Goal: Task Accomplishment & Management: Manage account settings

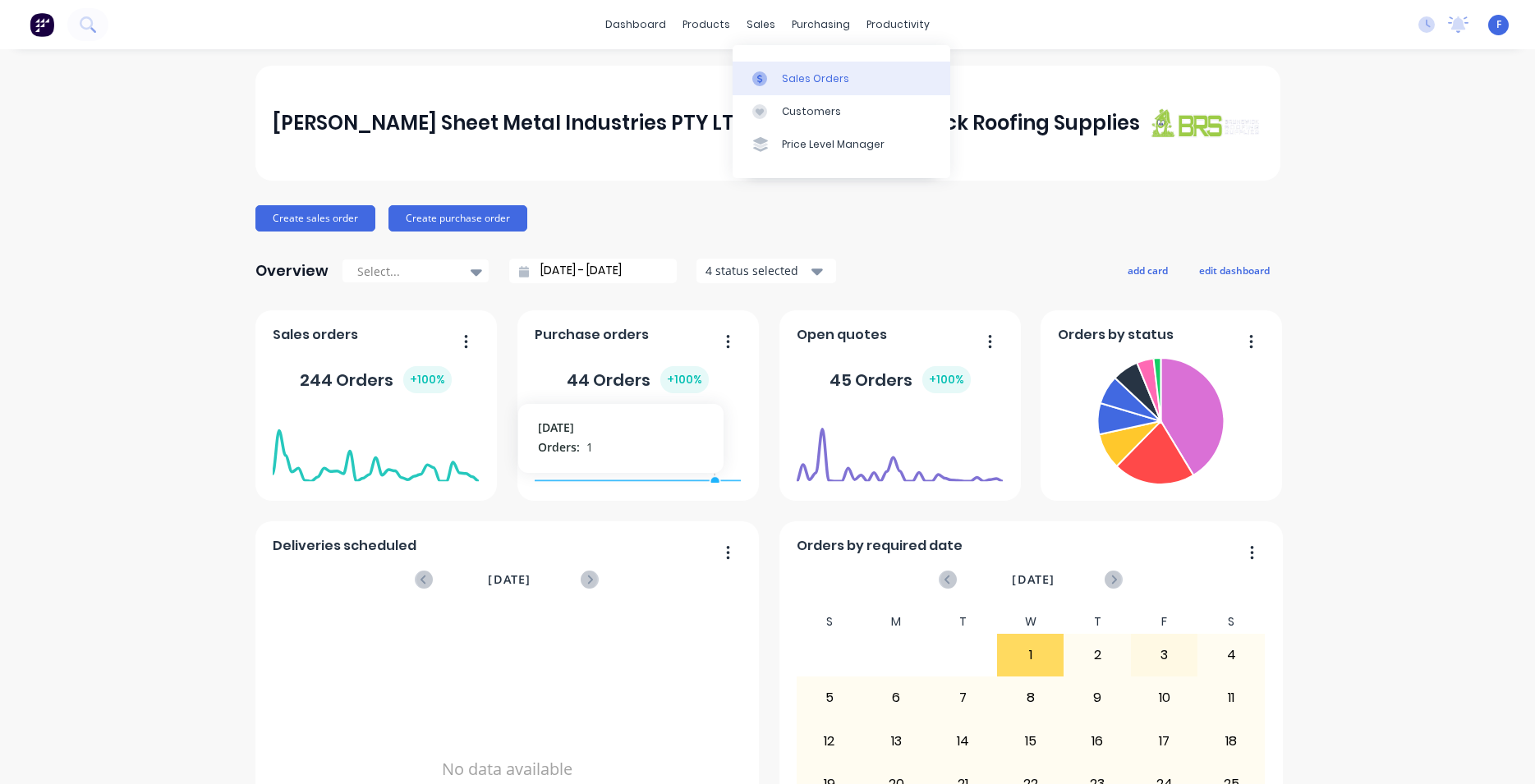
click at [801, 72] on div "Sales Orders" at bounding box center [815, 78] width 67 height 15
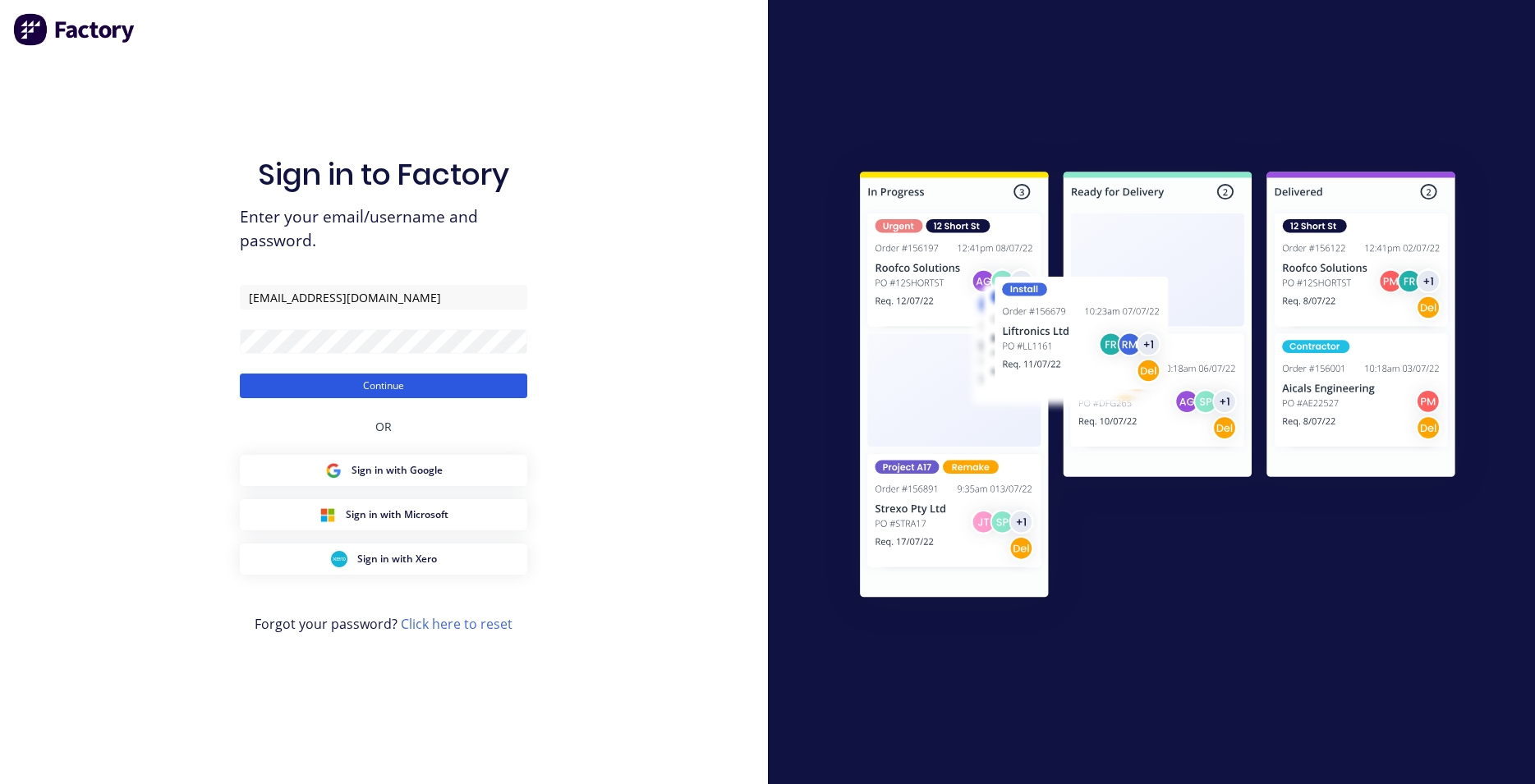
click at [419, 386] on button "Continue" at bounding box center [383, 386] width 288 height 25
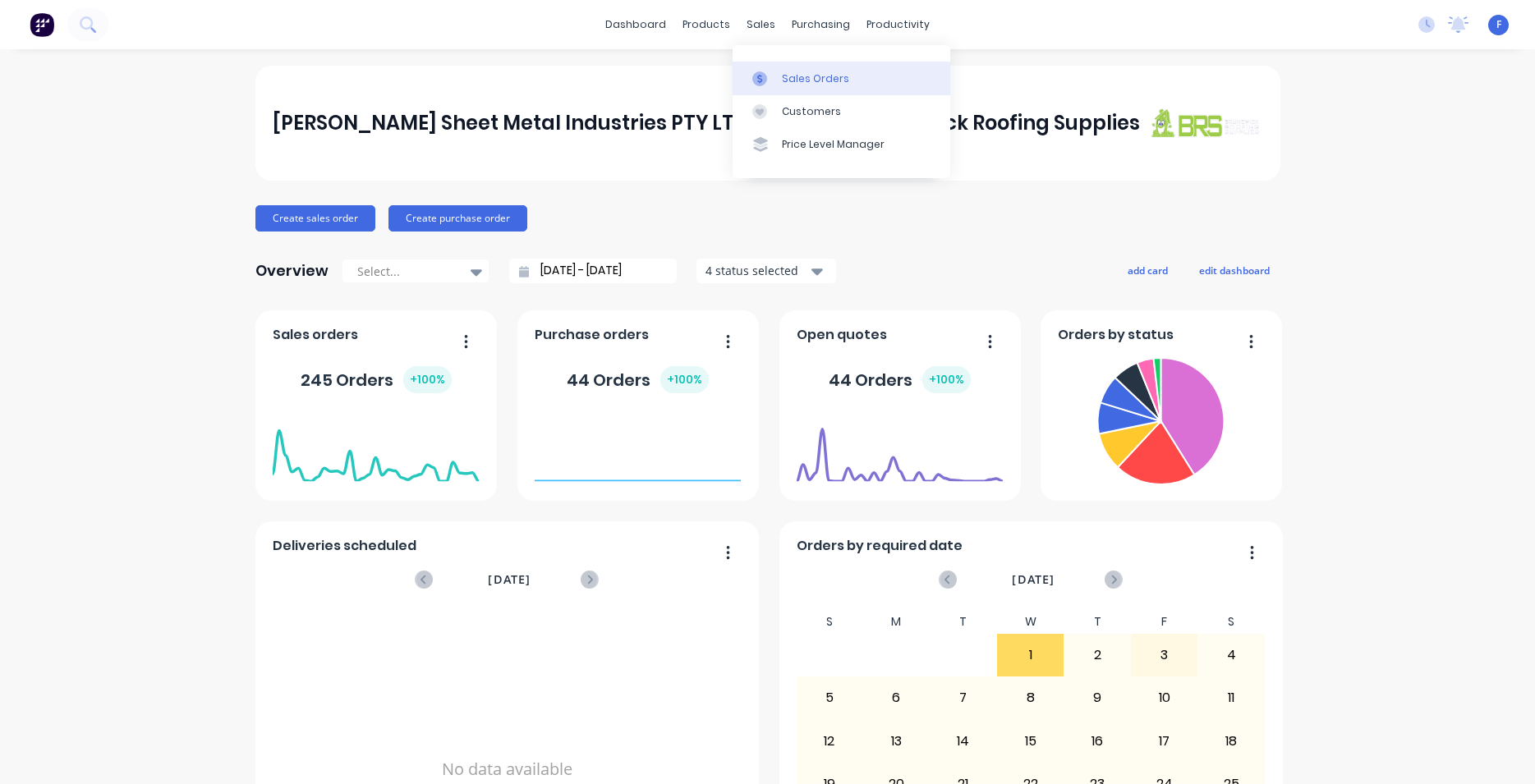
click at [820, 77] on div "Sales Orders" at bounding box center [815, 78] width 67 height 15
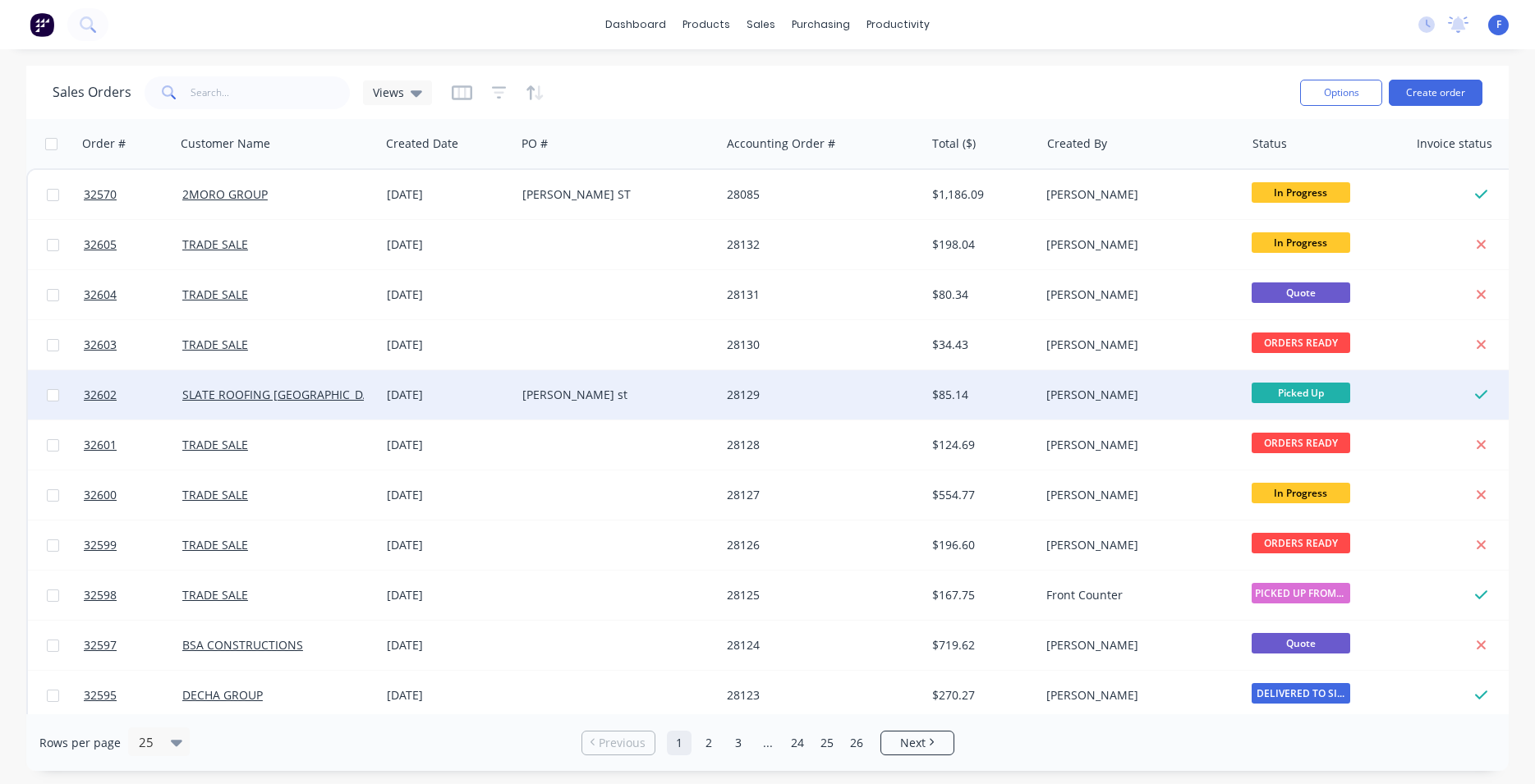
scroll to position [187, 0]
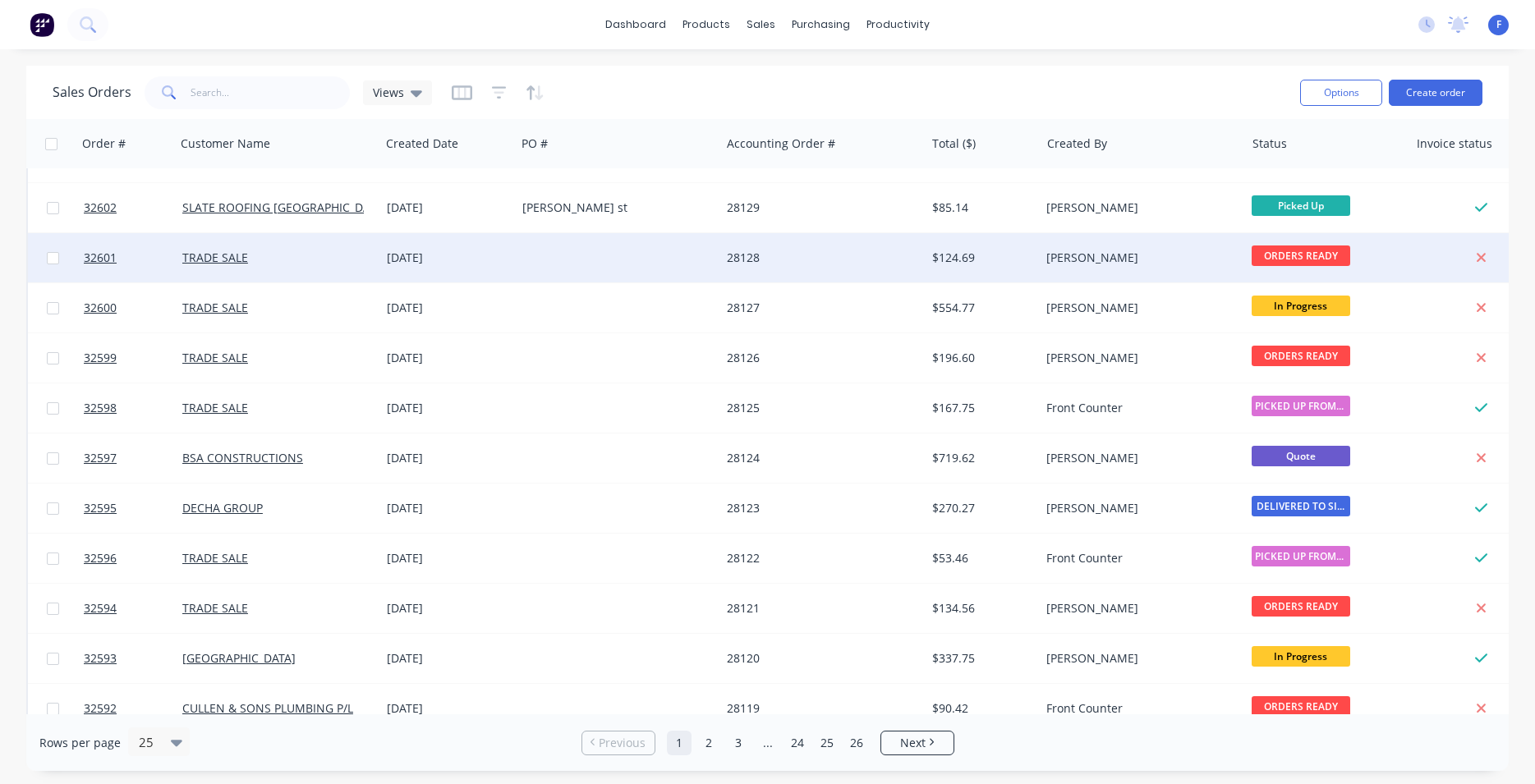
click at [965, 260] on div "$124.69" at bounding box center [980, 258] width 96 height 16
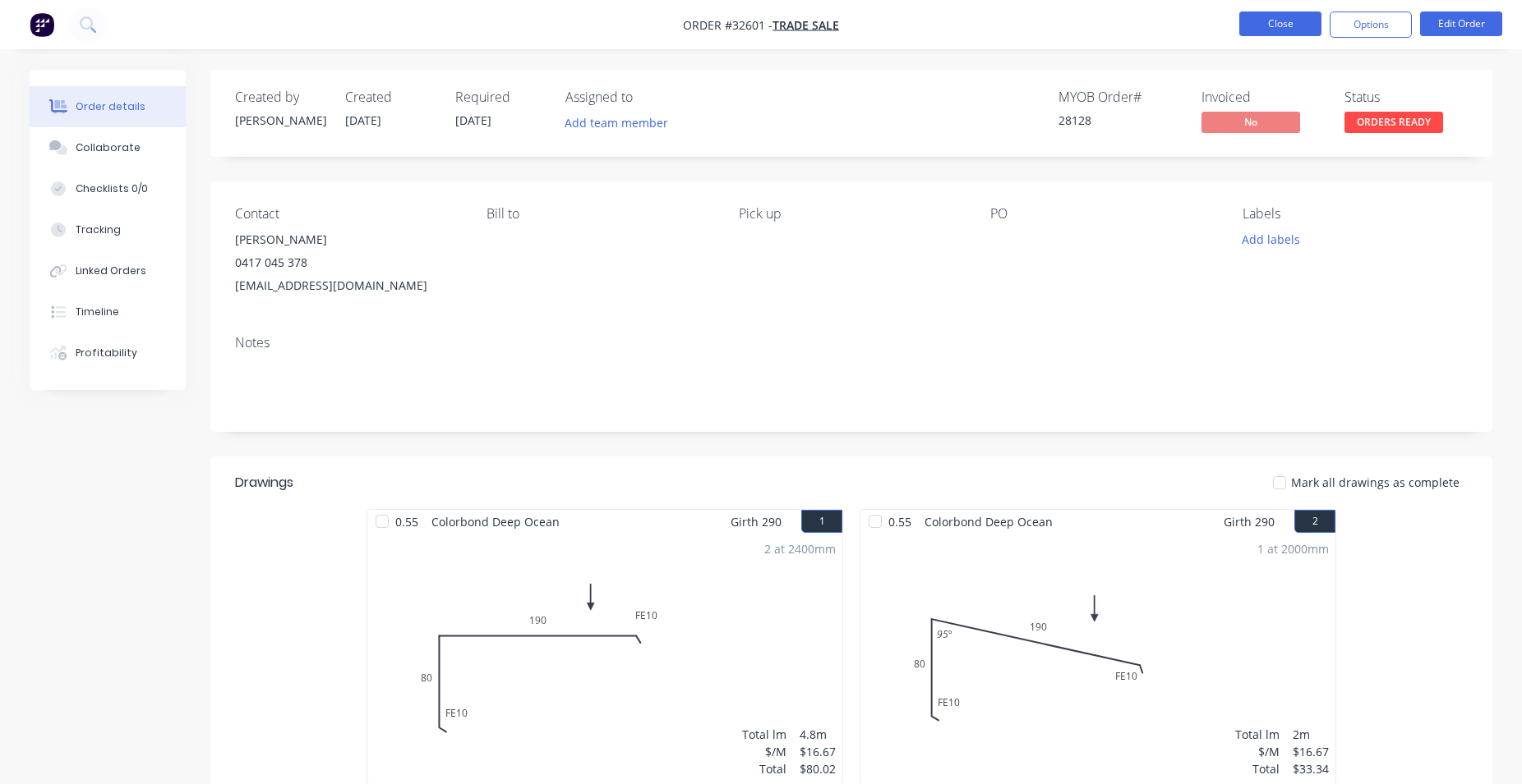
click at [1244, 21] on button "Close" at bounding box center [1280, 23] width 82 height 25
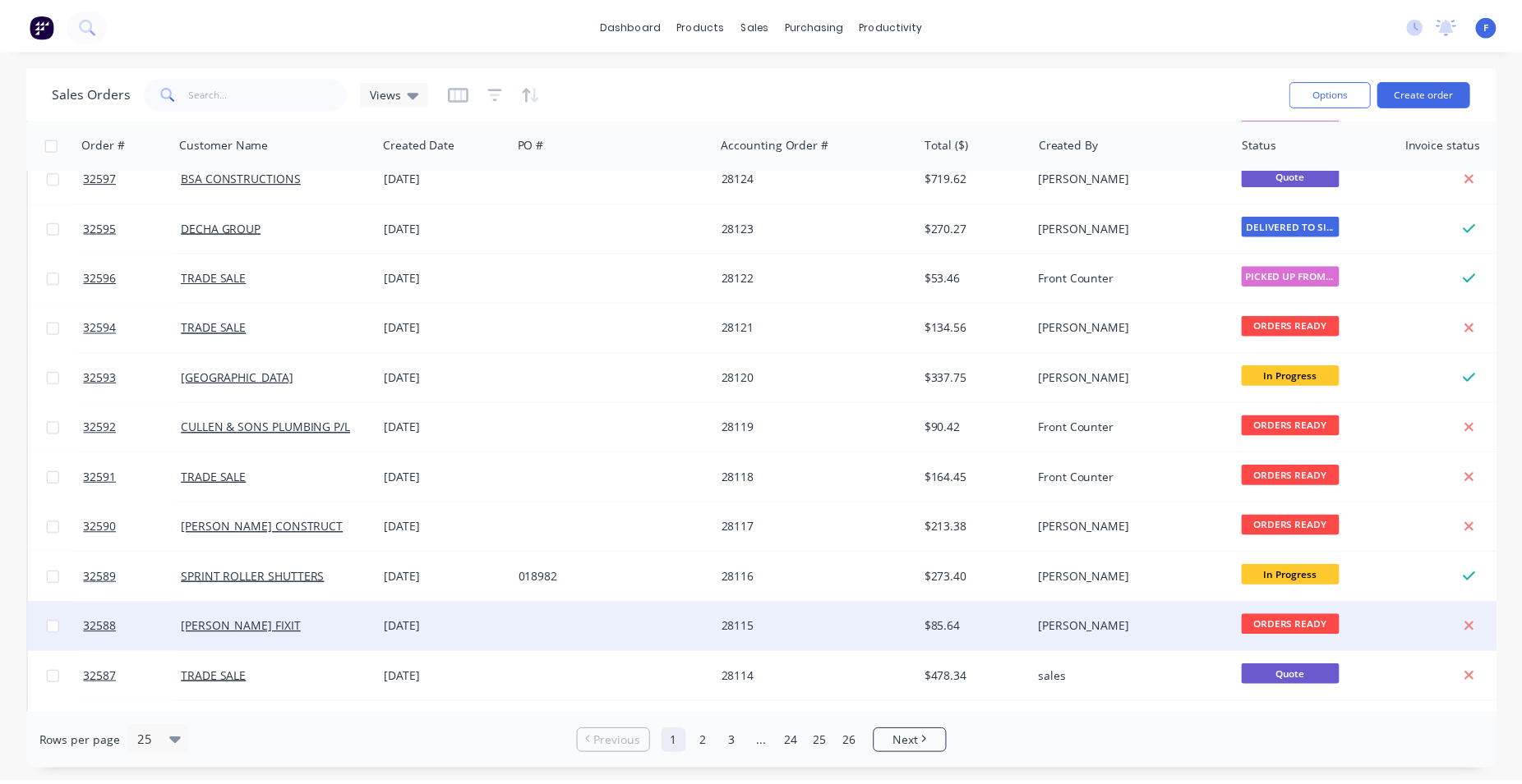
scroll to position [720, 0]
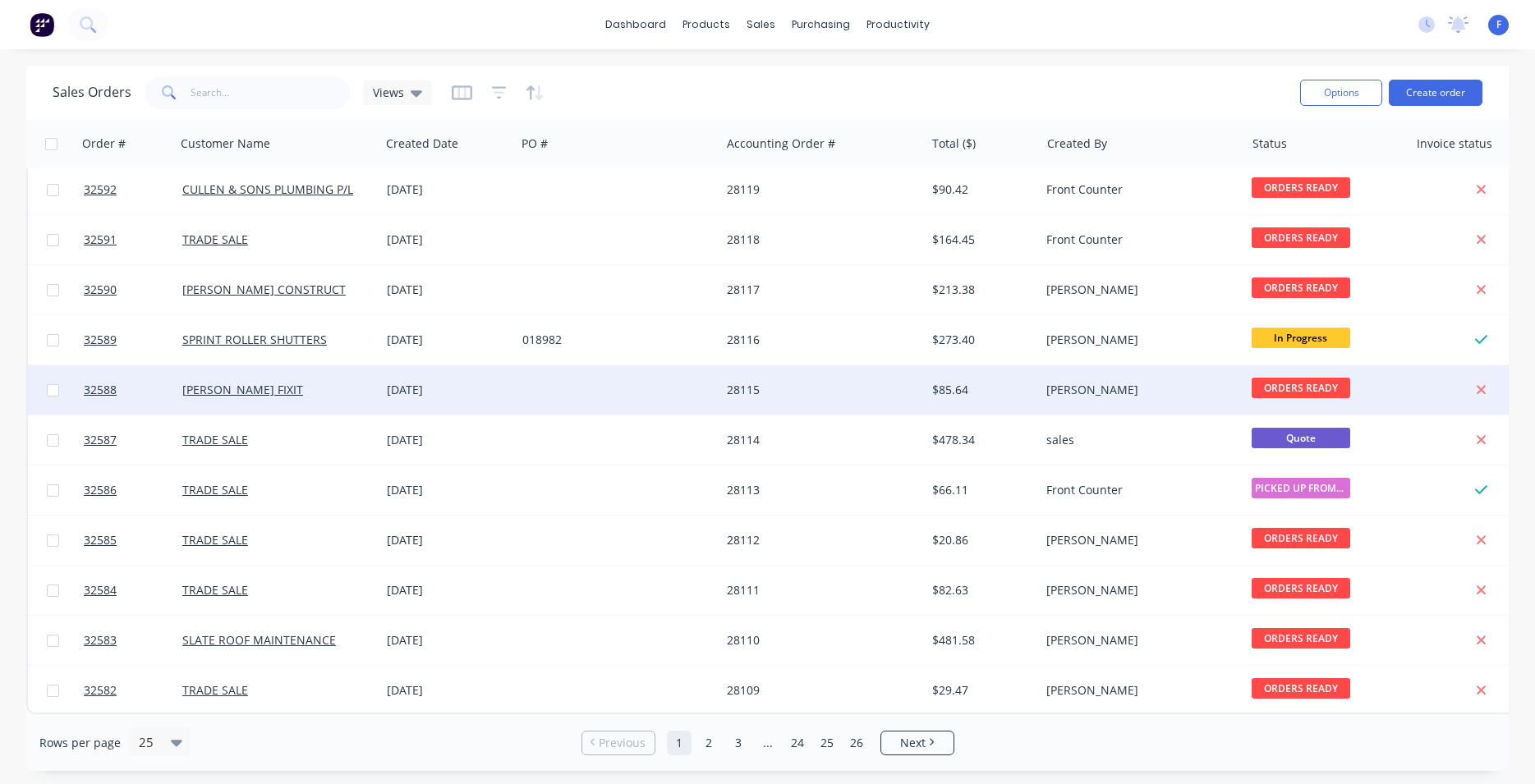
click at [640, 366] on div at bounding box center [619, 390] width 205 height 49
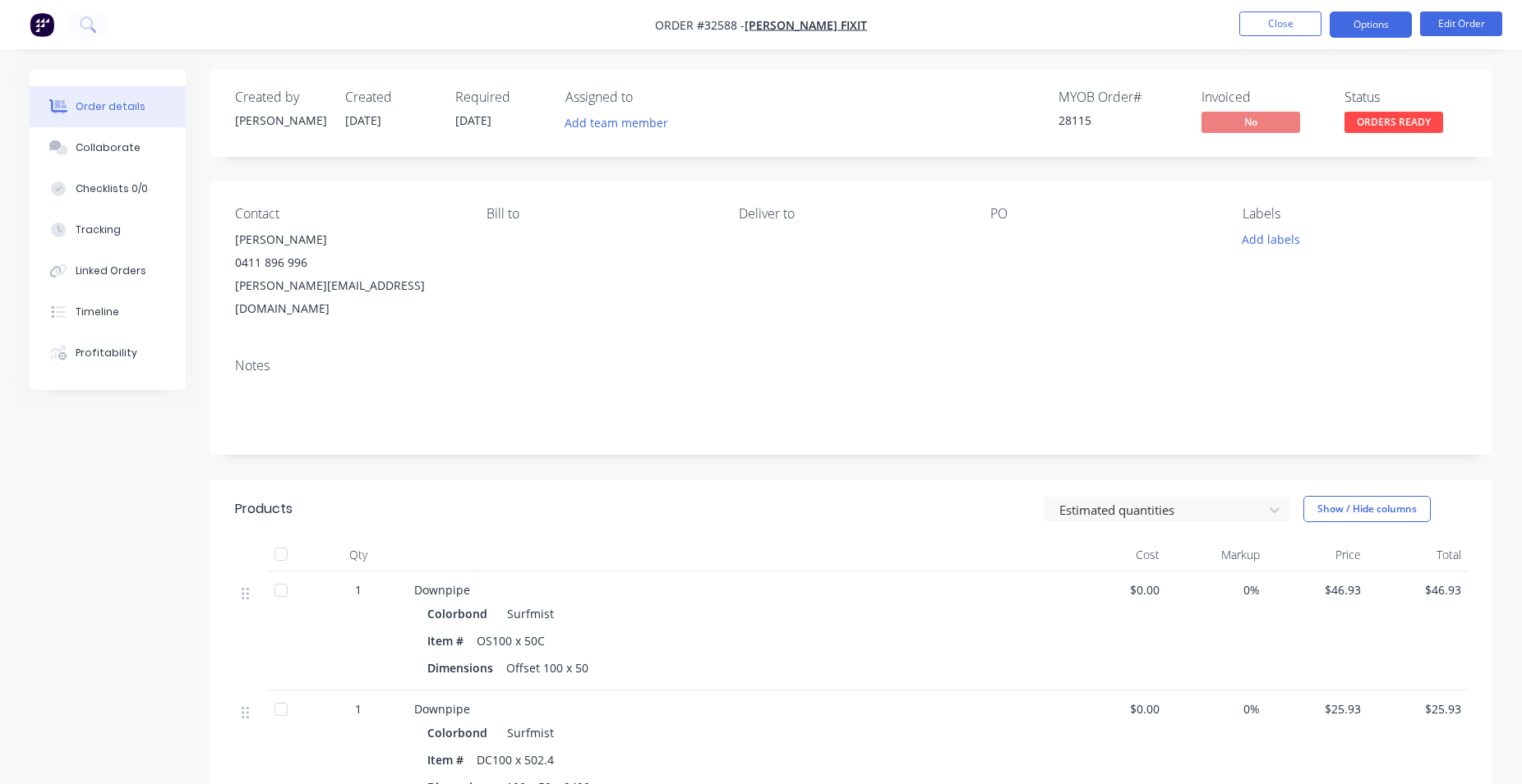
click at [1356, 21] on button "Options" at bounding box center [1371, 24] width 82 height 26
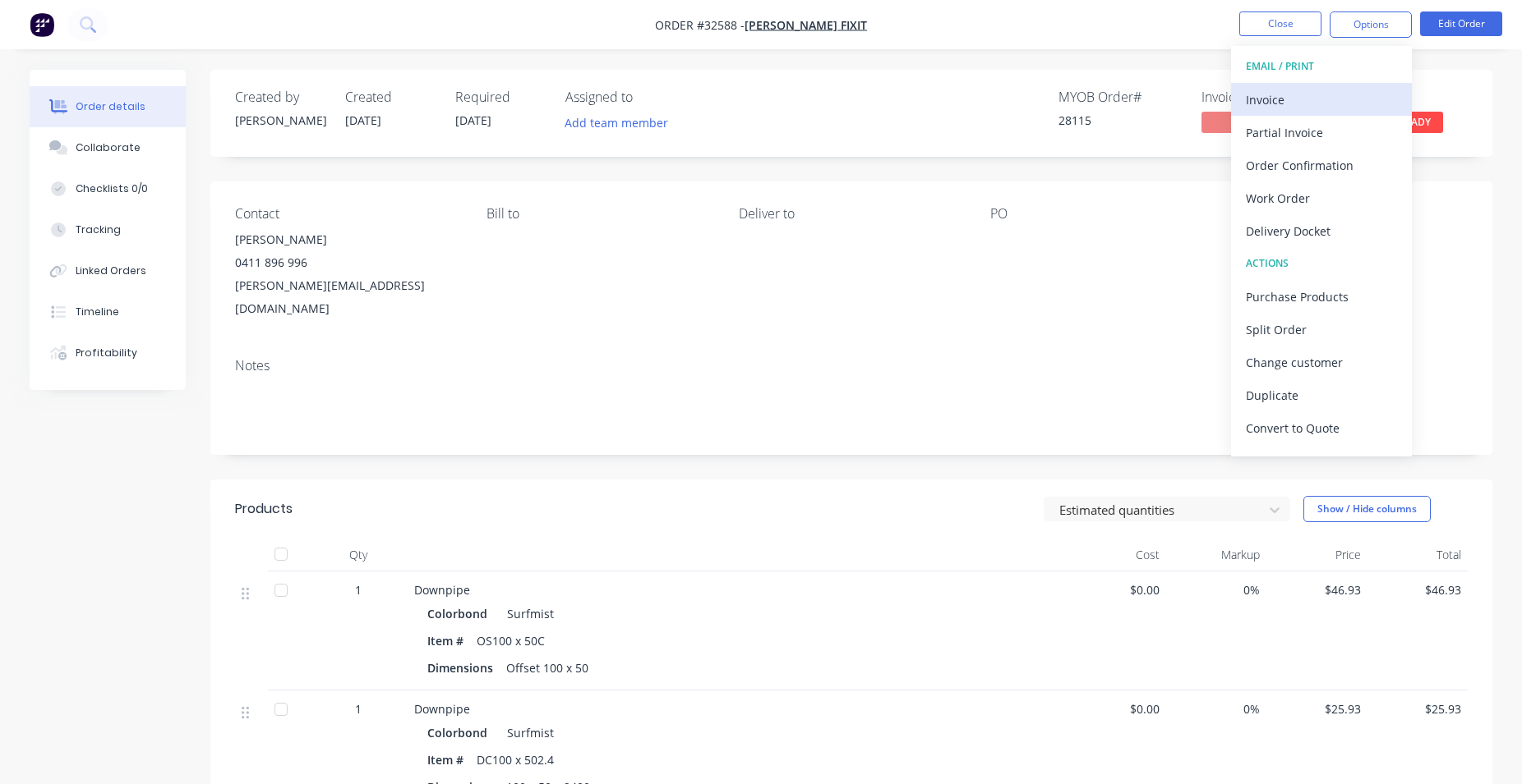
click at [1290, 98] on div "Invoice" at bounding box center [1321, 100] width 151 height 24
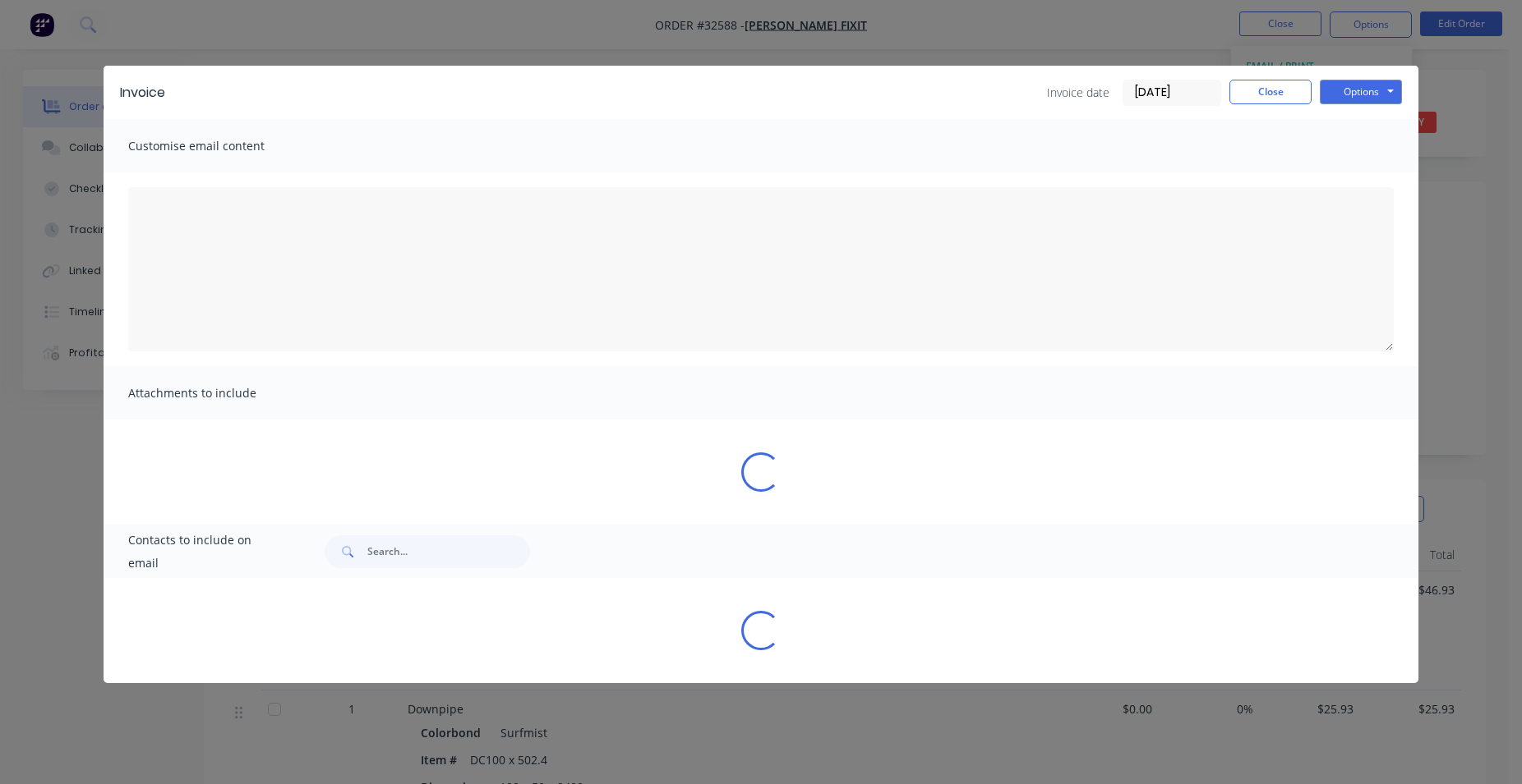
type textarea "A PDF copy of the order has been attached to this email. To view your order onl…"
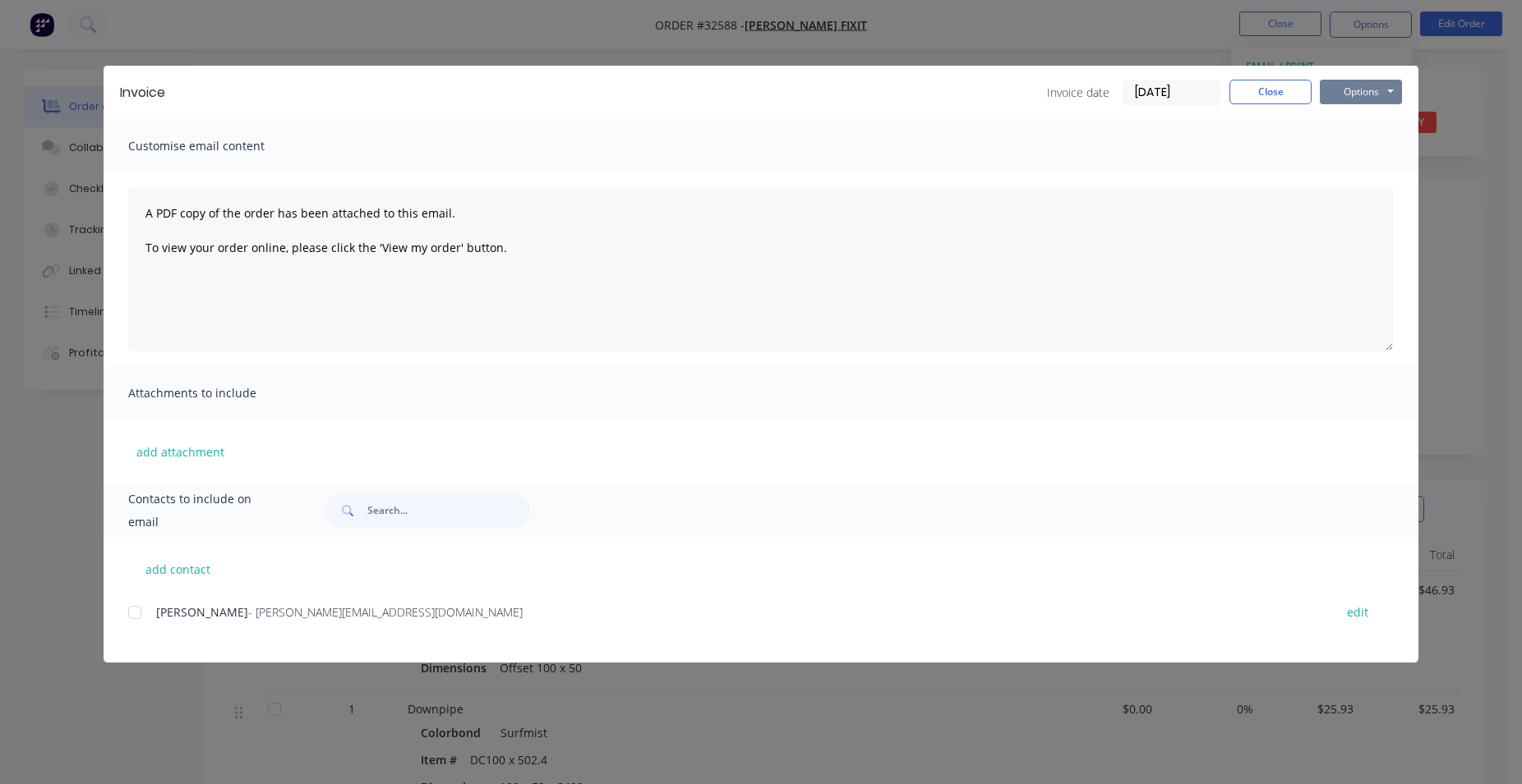
click at [1356, 90] on button "Options" at bounding box center [1361, 91] width 82 height 25
click at [1362, 147] on button "Print" at bounding box center [1372, 148] width 105 height 27
click at [1294, 99] on button "Close" at bounding box center [1270, 91] width 82 height 25
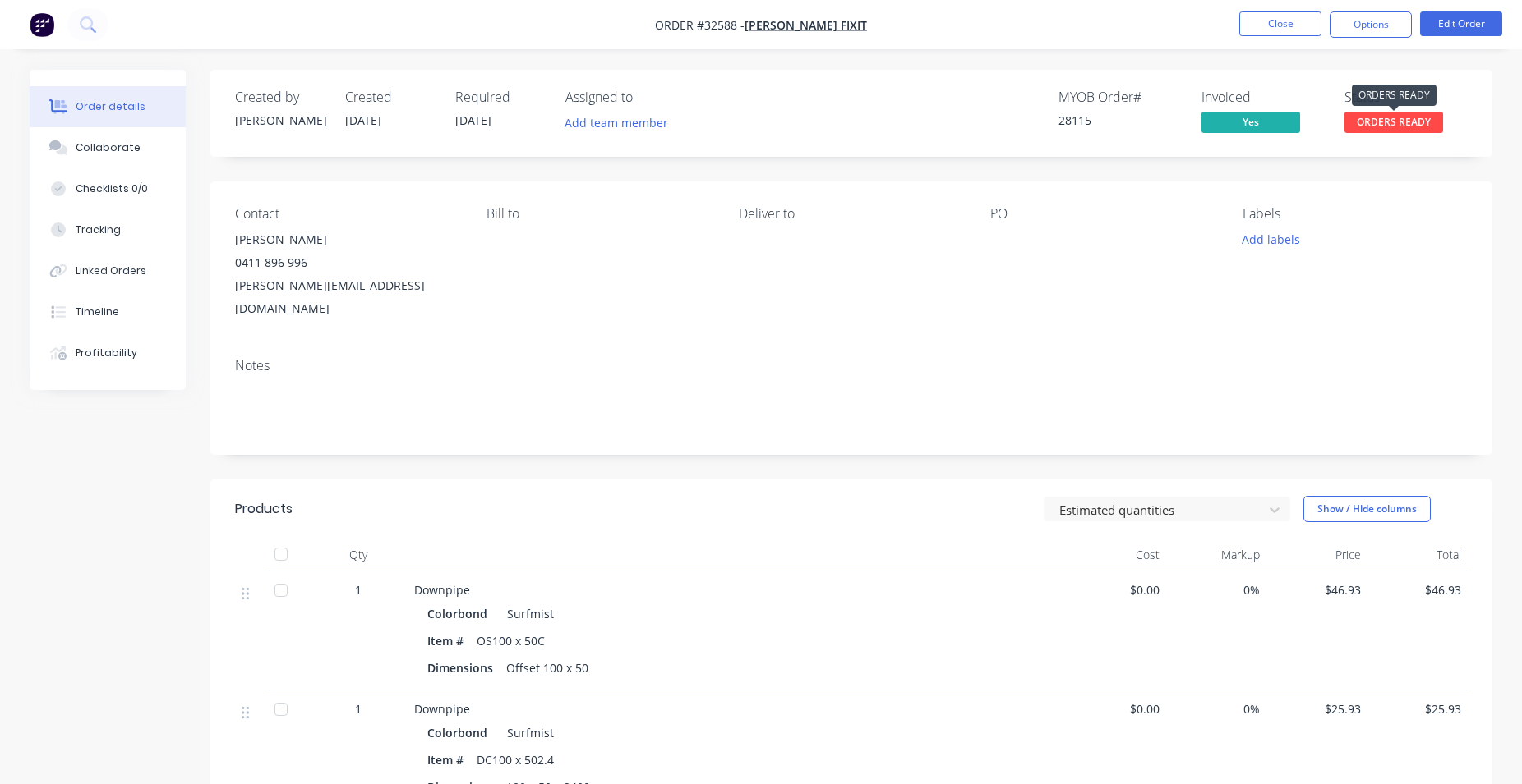
click at [1404, 125] on span "ORDERS READY" at bounding box center [1394, 122] width 99 height 20
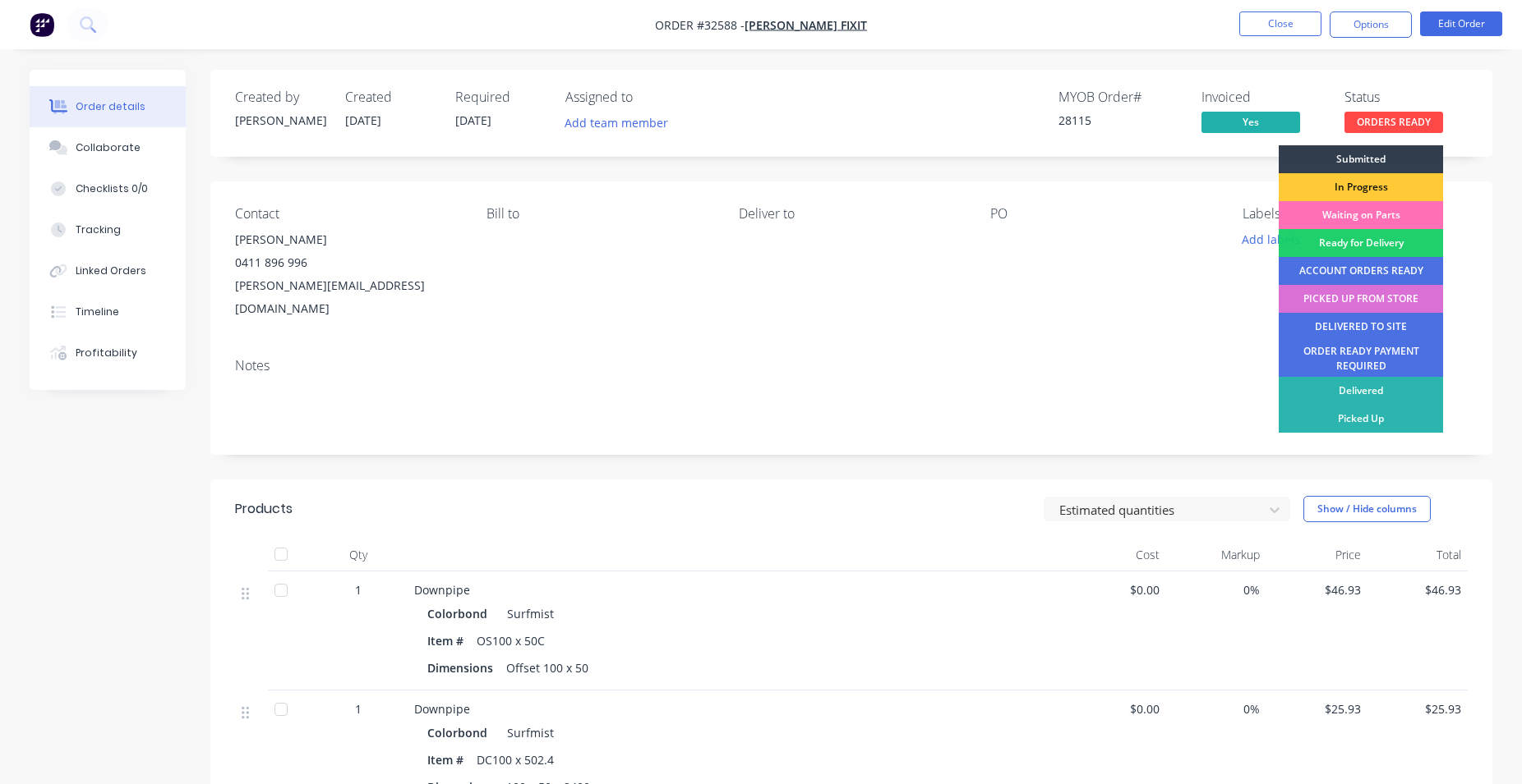
click at [1367, 299] on div "PICKED UP FROM STORE" at bounding box center [1361, 299] width 165 height 28
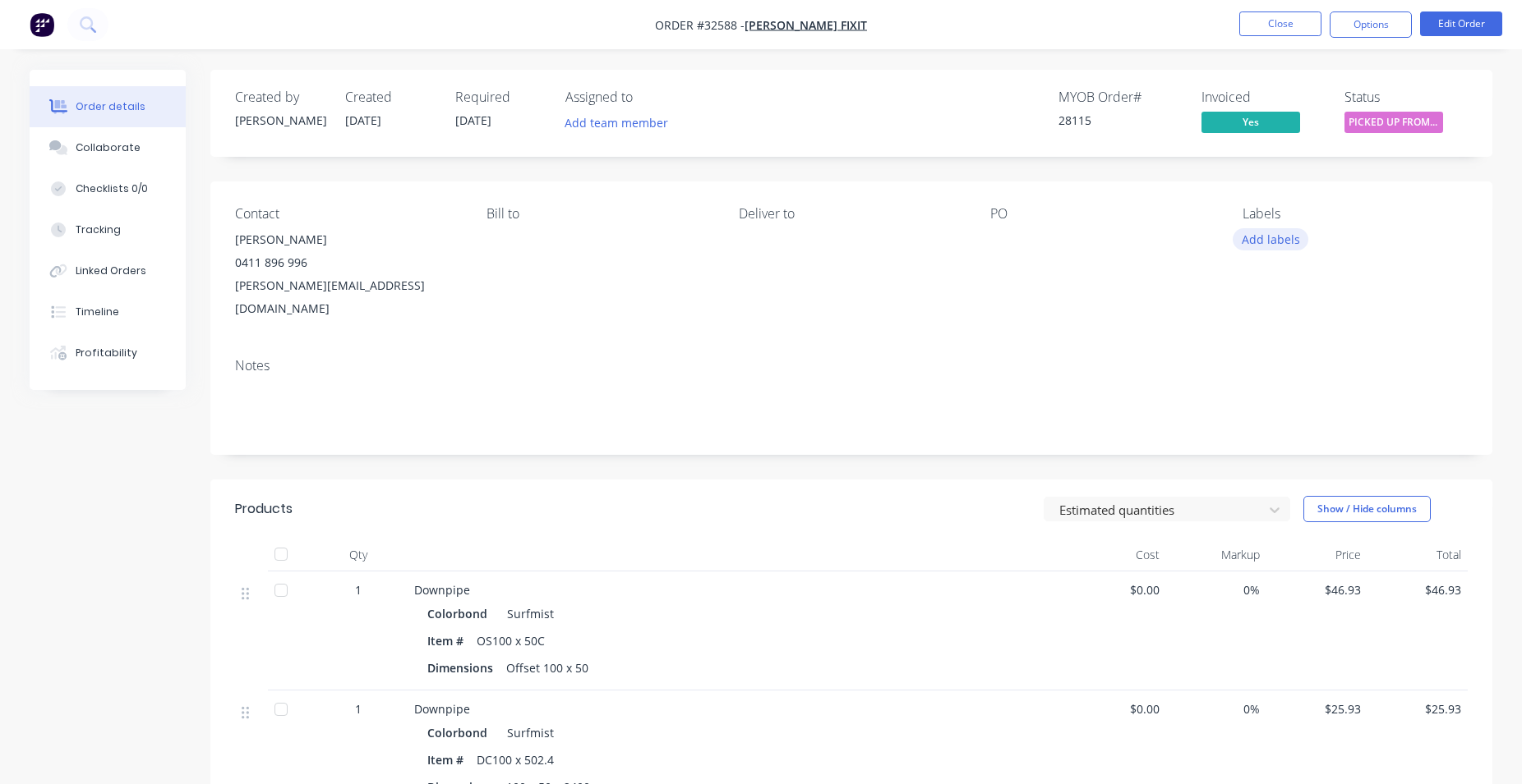
click at [1277, 239] on button "Add labels" at bounding box center [1270, 240] width 76 height 22
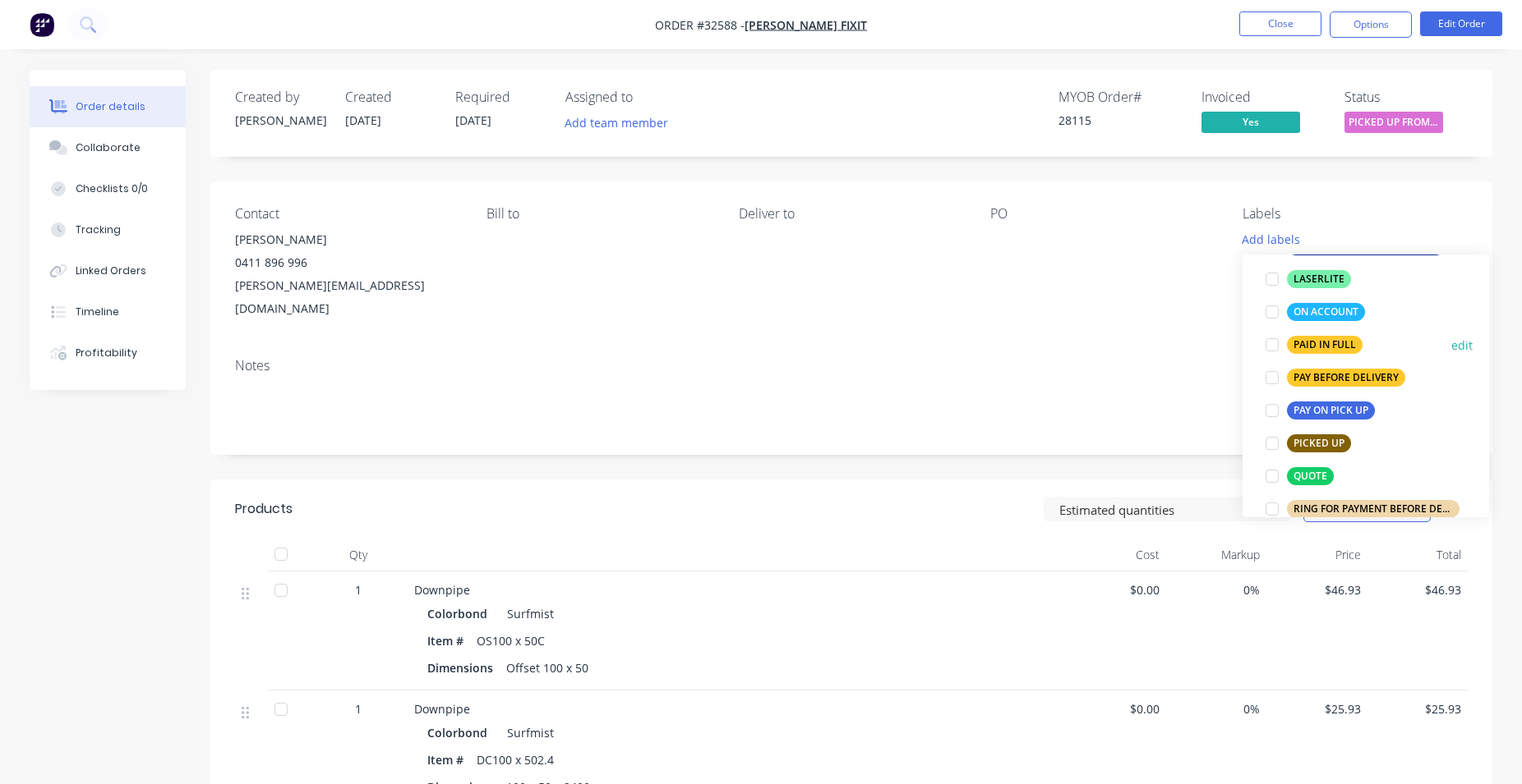
click at [1337, 345] on div "PAID IN FULL" at bounding box center [1325, 345] width 76 height 18
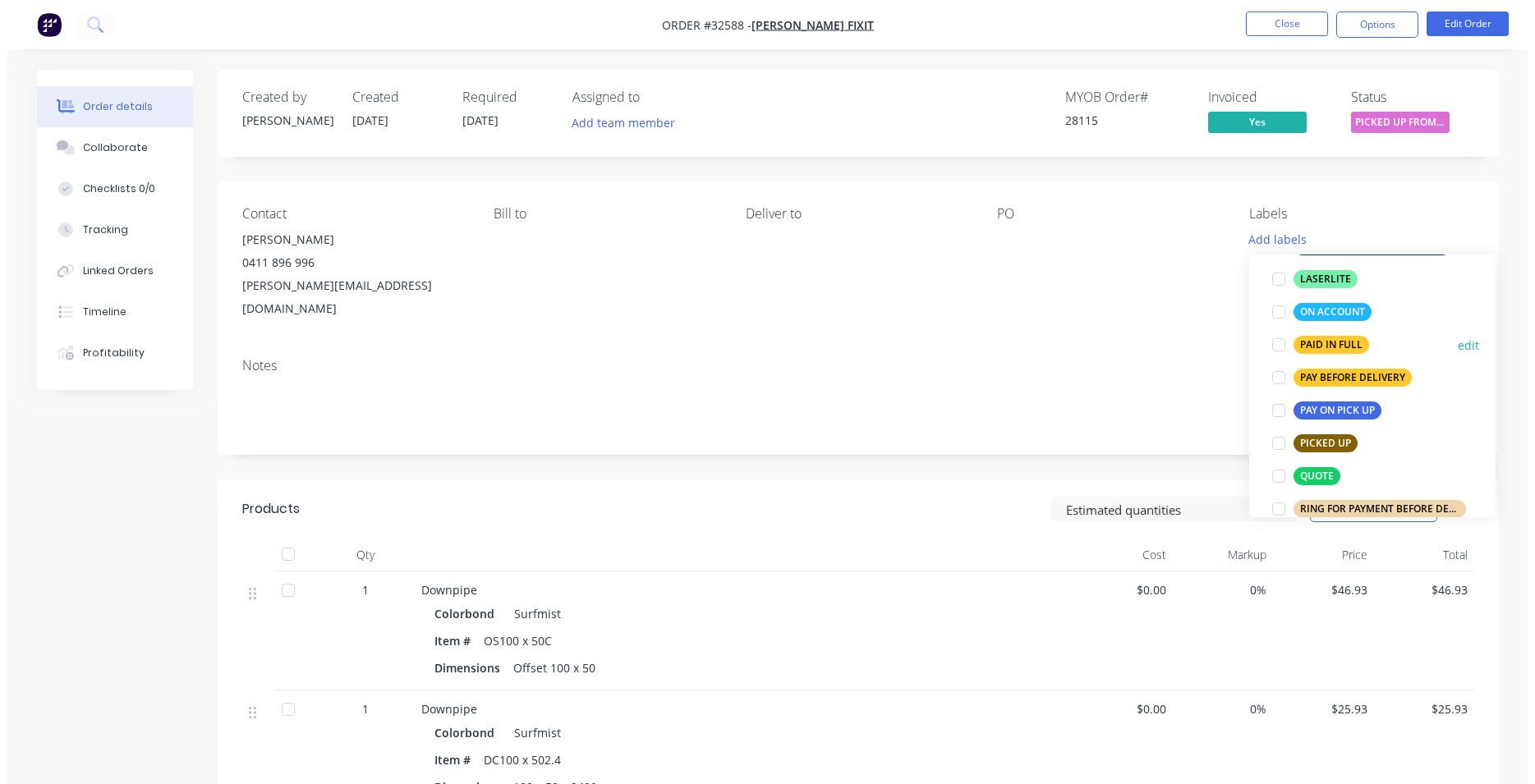
scroll to position [41, 0]
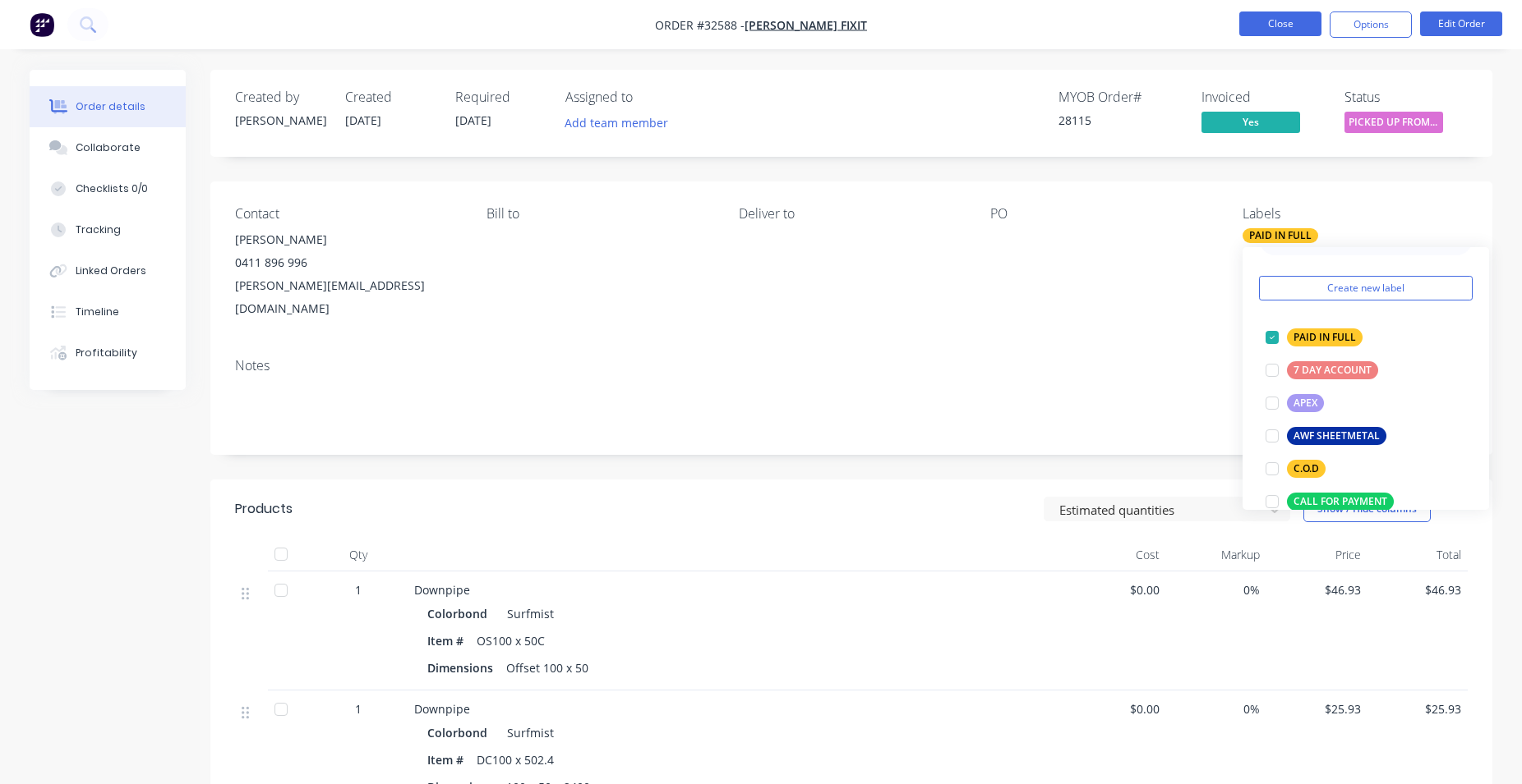
click at [1272, 23] on button "Close" at bounding box center [1280, 23] width 82 height 25
